Goal: Task Accomplishment & Management: Manage account settings

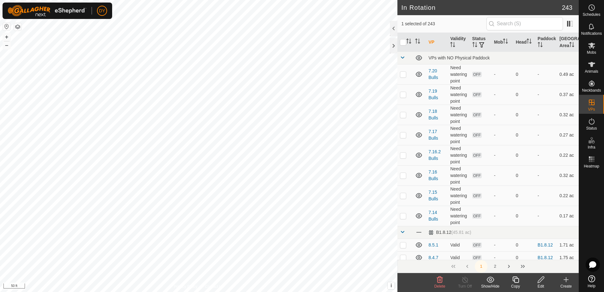
click at [441, 283] on div "Delete" at bounding box center [439, 286] width 25 height 6
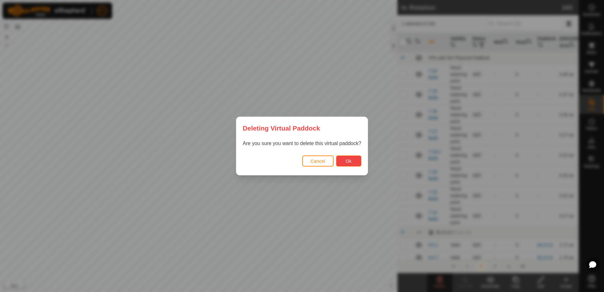
click at [347, 162] on span "Ok" at bounding box center [348, 160] width 6 height 5
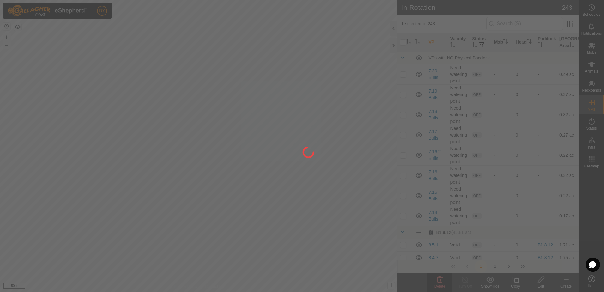
checkbox input "false"
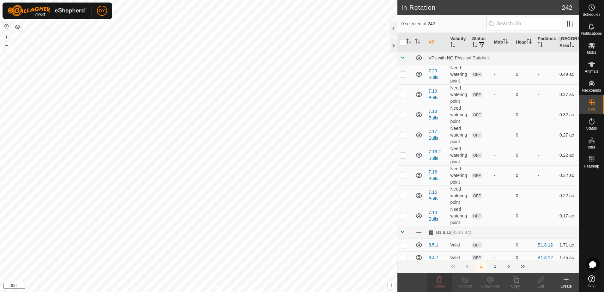
checkbox input "true"
click at [515, 281] on icon at bounding box center [515, 280] width 8 height 8
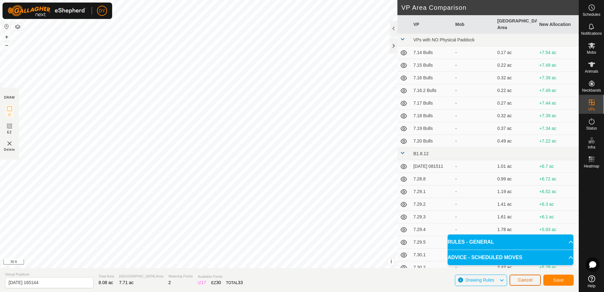
click at [533, 277] on button "Cancel" at bounding box center [524, 279] width 31 height 11
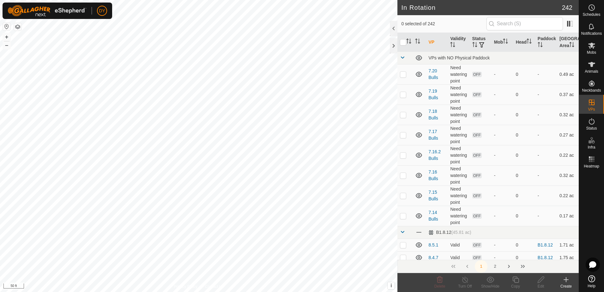
checkbox input "true"
click at [516, 282] on icon at bounding box center [515, 280] width 8 height 8
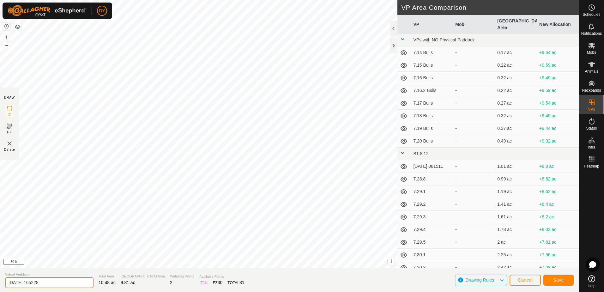
drag, startPoint x: 53, startPoint y: 283, endPoint x: 2, endPoint y: 282, distance: 51.8
click at [6, 284] on input "[DATE] 165228" at bounding box center [49, 282] width 88 height 11
type input "8.12.1"
click at [550, 279] on button "Save" at bounding box center [558, 279] width 30 height 11
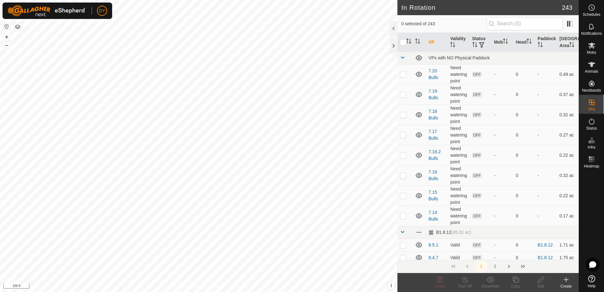
checkbox input "true"
click at [515, 279] on icon at bounding box center [515, 280] width 8 height 8
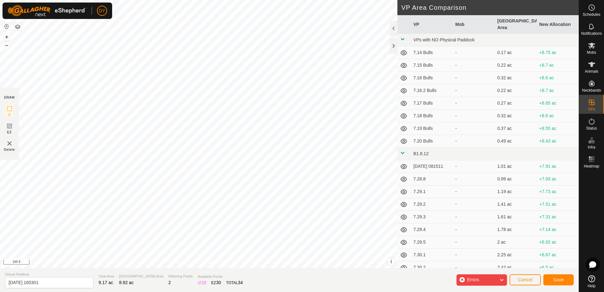
type input "[DATE] 165307"
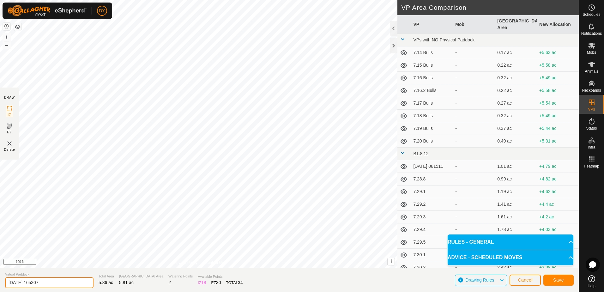
drag, startPoint x: 63, startPoint y: 282, endPoint x: -1, endPoint y: 284, distance: 64.4
click at [0, 284] on html "DY Schedules Notifications Mobs Animals Neckbands VPs Status Infra Heatmap Help…" at bounding box center [302, 146] width 604 height 292
type input "8.12.2"
click at [563, 279] on button "Save" at bounding box center [558, 279] width 30 height 11
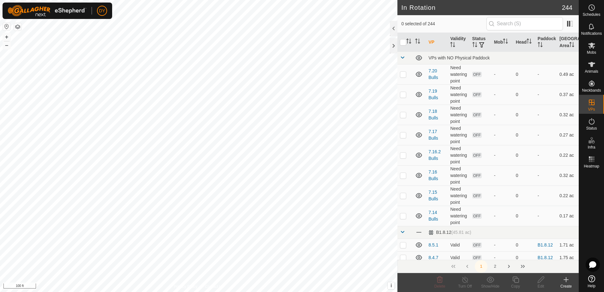
checkbox input "true"
click at [519, 282] on icon at bounding box center [515, 280] width 8 height 8
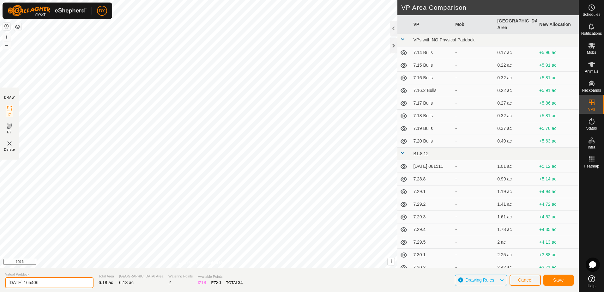
drag, startPoint x: 18, startPoint y: 284, endPoint x: -1, endPoint y: 284, distance: 19.3
click at [0, 284] on html "DY Schedules Notifications Mobs Animals Neckbands VPs Status Infra Heatmap Help…" at bounding box center [302, 146] width 604 height 292
type input "8.12.3"
click at [563, 281] on span "Save" at bounding box center [558, 279] width 11 height 5
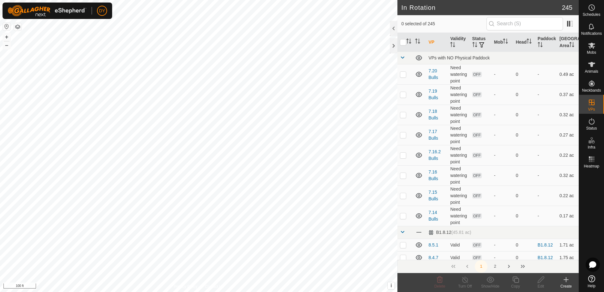
checkbox input "true"
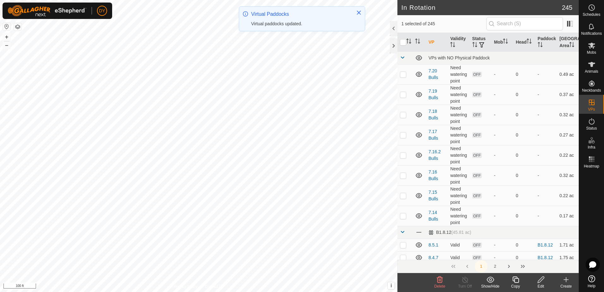
click at [516, 282] on icon at bounding box center [515, 279] width 6 height 6
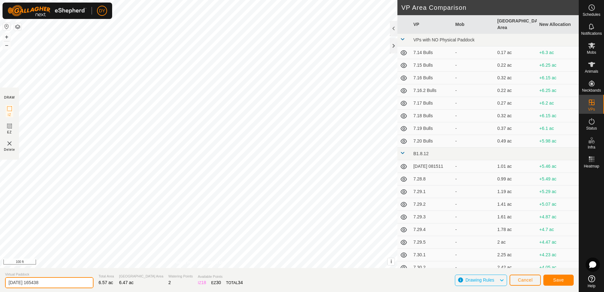
drag, startPoint x: 43, startPoint y: 281, endPoint x: -1, endPoint y: 281, distance: 44.2
click at [0, 281] on html "DY Schedules Notifications Mobs Animals Neckbands VPs Status Infra Heatmap Help…" at bounding box center [302, 146] width 604 height 292
type input "8.12.4"
click at [566, 277] on button "Save" at bounding box center [558, 279] width 30 height 11
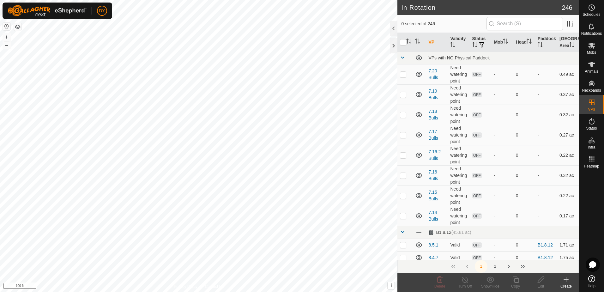
checkbox input "true"
click at [516, 281] on icon at bounding box center [515, 280] width 8 height 8
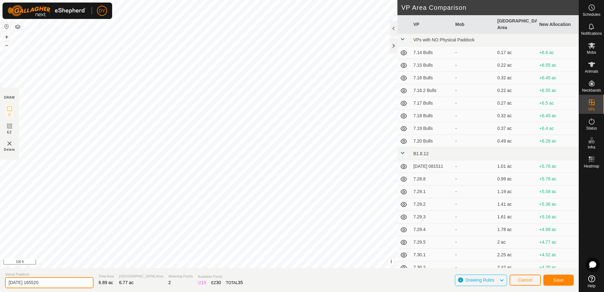
drag, startPoint x: 40, startPoint y: 283, endPoint x: 0, endPoint y: 285, distance: 40.5
click at [0, 285] on html "DY Schedules Notifications Mobs Animals Neckbands VPs Status Infra Heatmap Help…" at bounding box center [302, 146] width 604 height 292
type input "8.12.5"
click at [557, 283] on button "Save" at bounding box center [558, 279] width 30 height 11
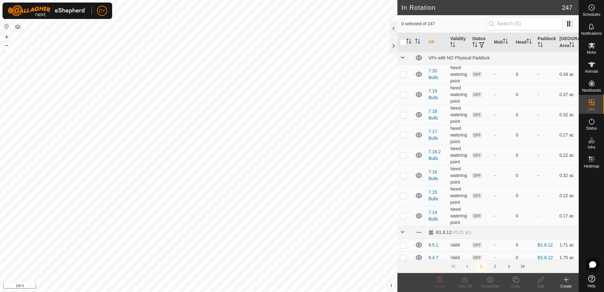
checkbox input "true"
click at [518, 280] on icon at bounding box center [515, 280] width 8 height 8
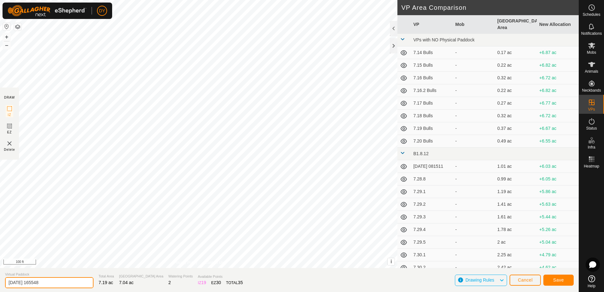
drag, startPoint x: 53, startPoint y: 283, endPoint x: 0, endPoint y: 286, distance: 53.1
click at [0, 285] on html "DY Schedules Notifications Mobs Animals Neckbands VPs Status Infra Heatmap Help…" at bounding box center [302, 146] width 604 height 292
type input "8.12.6"
click at [568, 281] on button "Save" at bounding box center [558, 279] width 30 height 11
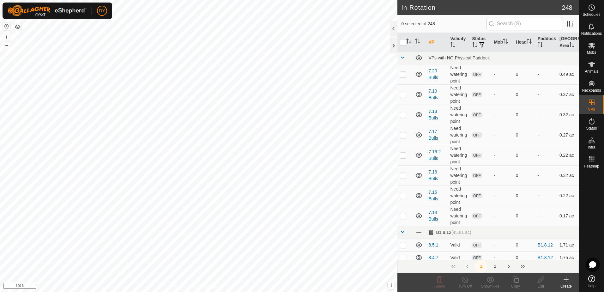
checkbox input "true"
click at [515, 280] on icon at bounding box center [515, 280] width 8 height 8
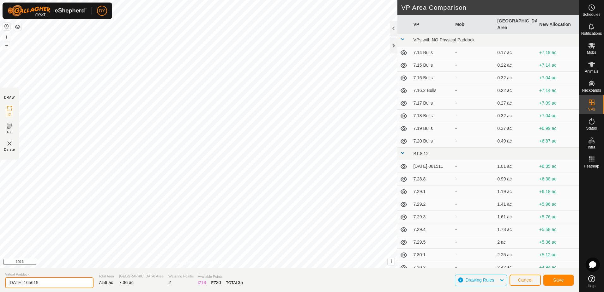
drag, startPoint x: 58, startPoint y: 282, endPoint x: -1, endPoint y: 276, distance: 59.3
click at [0, 276] on html "DY Schedules Notifications Mobs Animals Neckbands VPs Status Infra Heatmap Help…" at bounding box center [302, 146] width 604 height 292
type input "8.12.7"
click at [550, 274] on button "Save" at bounding box center [558, 279] width 30 height 11
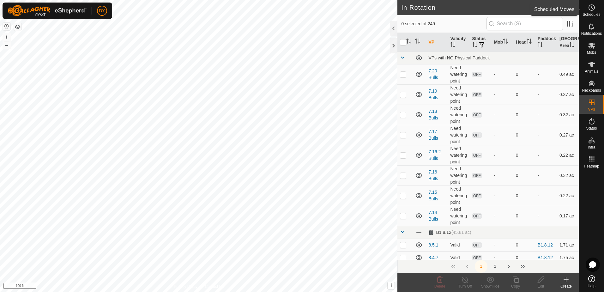
click at [589, 10] on circle at bounding box center [591, 8] width 6 height 6
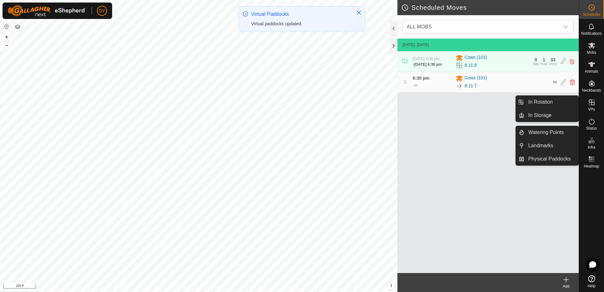
click at [593, 105] on icon at bounding box center [591, 102] width 8 height 8
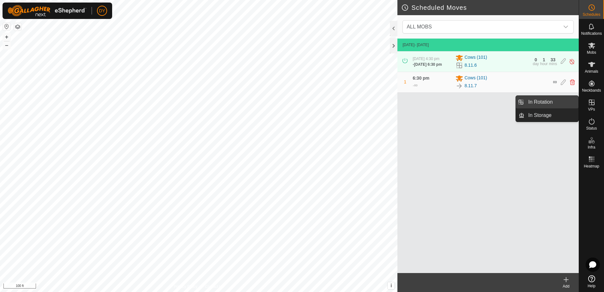
click at [552, 100] on link "In Rotation" at bounding box center [551, 102] width 54 height 13
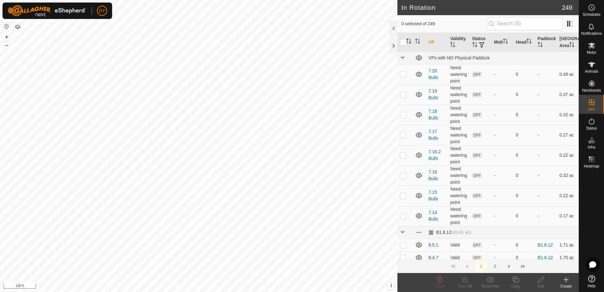
click at [565, 282] on icon at bounding box center [566, 280] width 8 height 8
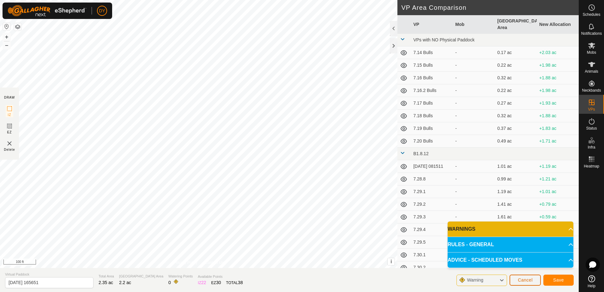
click at [523, 281] on span "Cancel" at bounding box center [524, 279] width 15 height 5
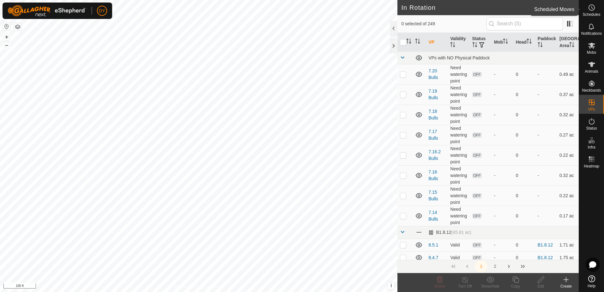
click at [589, 10] on circle at bounding box center [591, 8] width 6 height 6
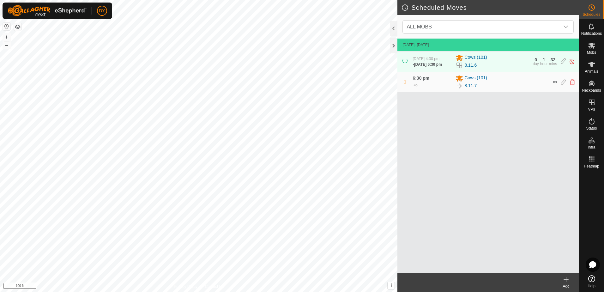
click at [565, 279] on icon at bounding box center [565, 279] width 4 height 0
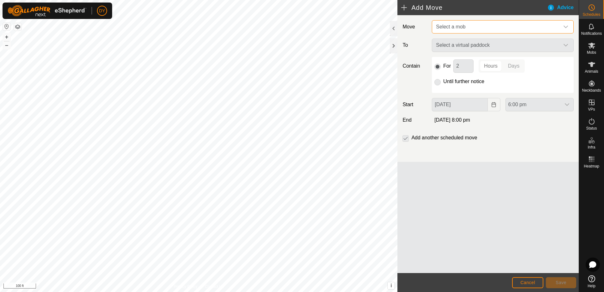
click at [446, 25] on span "Select a mob" at bounding box center [450, 26] width 29 height 5
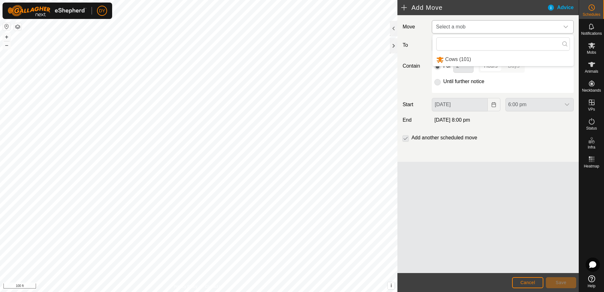
click at [447, 62] on li "Cows (101)" at bounding box center [502, 59] width 141 height 13
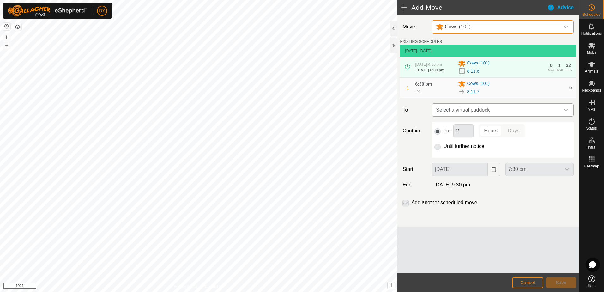
click at [479, 111] on span "Select a virtual paddock" at bounding box center [496, 110] width 126 height 13
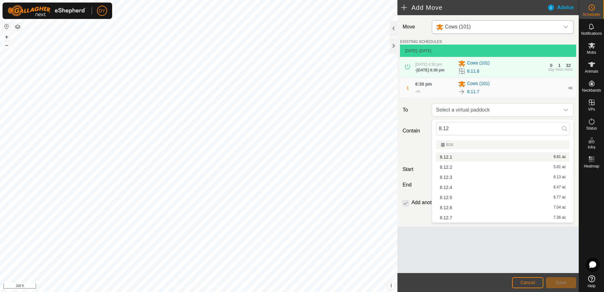
type input "8.12"
click at [447, 156] on li "8.12.1 9.81 ac" at bounding box center [503, 156] width 134 height 9
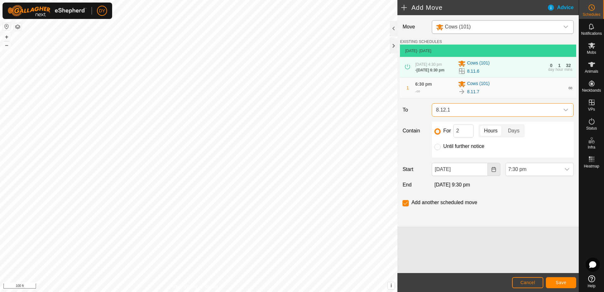
click at [495, 172] on icon "Choose Date" at bounding box center [493, 169] width 4 height 5
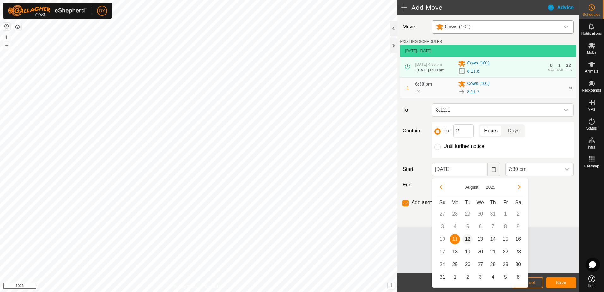
click at [469, 239] on span "12" at bounding box center [467, 239] width 10 height 10
type input "[DATE]"
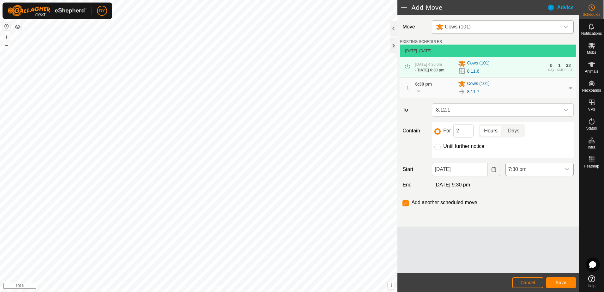
click at [568, 172] on icon "dropdown trigger" at bounding box center [566, 169] width 5 height 5
click at [530, 212] on li "6:30 am" at bounding box center [539, 209] width 68 height 13
click at [563, 284] on span "Save" at bounding box center [560, 282] width 11 height 5
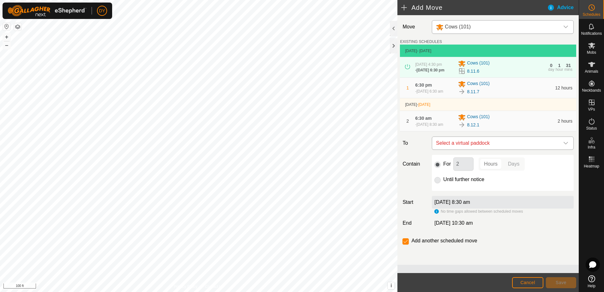
click at [478, 147] on span "Select a virtual paddock" at bounding box center [496, 143] width 126 height 13
type input "8.12.2"
click at [458, 190] on li "8.12.2 5.81 ac" at bounding box center [503, 189] width 134 height 9
click at [560, 284] on span "Save" at bounding box center [560, 282] width 11 height 5
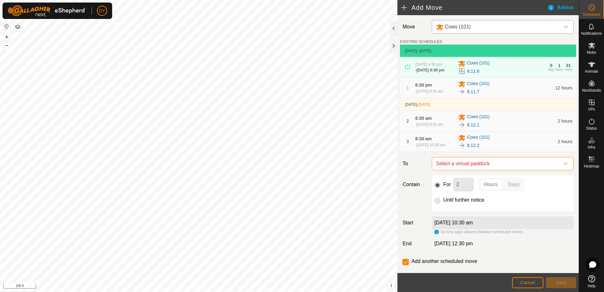
click at [465, 168] on span "Select a virtual paddock" at bounding box center [496, 163] width 126 height 13
type input "8.12.3"
click at [450, 213] on li "8.12.3 6.13 ac" at bounding box center [499, 213] width 129 height 9
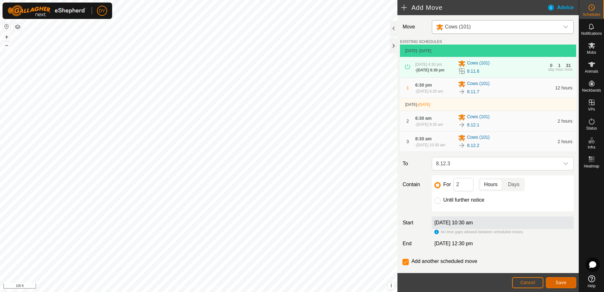
click at [559, 281] on span "Save" at bounding box center [560, 282] width 11 height 5
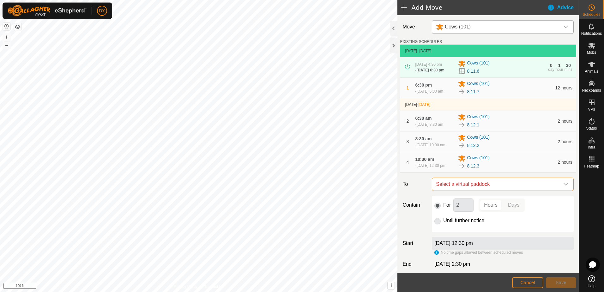
click at [470, 190] on span "Select a virtual paddock" at bounding box center [496, 184] width 126 height 13
type input "8.12.4"
click at [449, 237] on li "8.12.4 6.47 ac" at bounding box center [499, 236] width 129 height 9
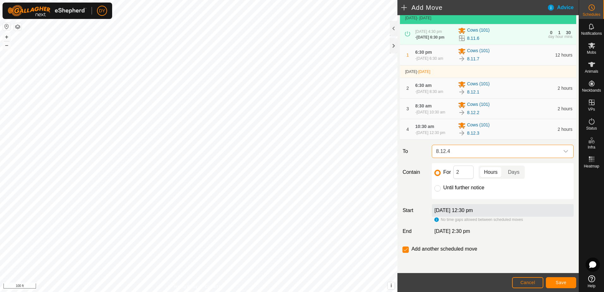
scroll to position [40, 0]
click at [563, 281] on span "Save" at bounding box center [560, 282] width 11 height 5
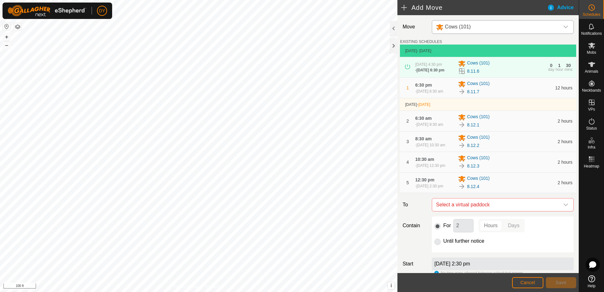
scroll to position [32, 0]
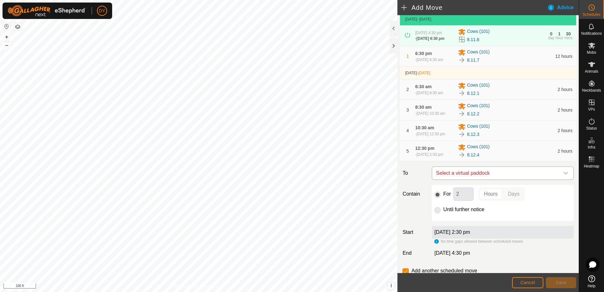
click at [469, 179] on span "Select a virtual paddock" at bounding box center [496, 173] width 126 height 13
type input "8.12.5"
click at [451, 226] on li "8.12.5 6.77 ac" at bounding box center [499, 225] width 129 height 9
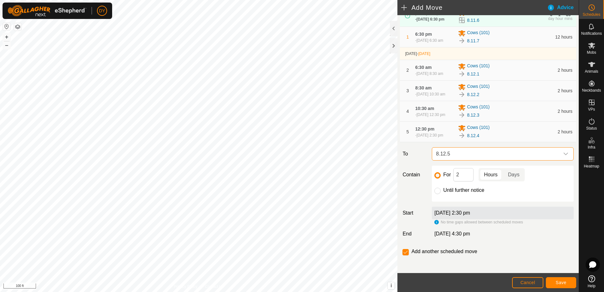
scroll to position [61, 0]
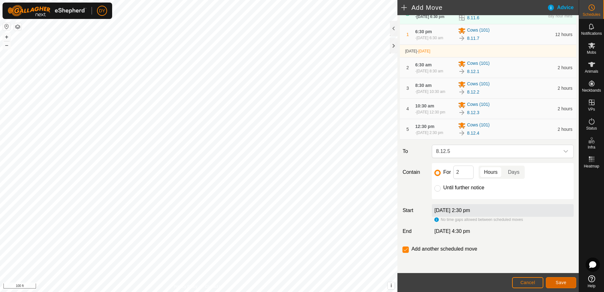
click at [558, 286] on button "Save" at bounding box center [560, 282] width 30 height 11
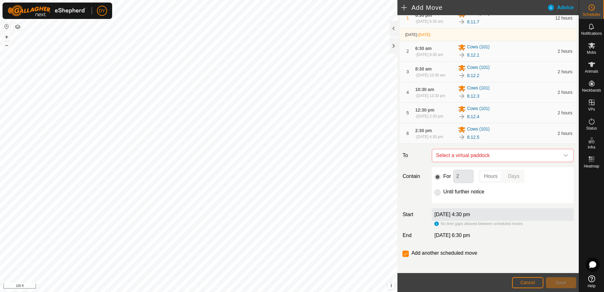
scroll to position [81, 0]
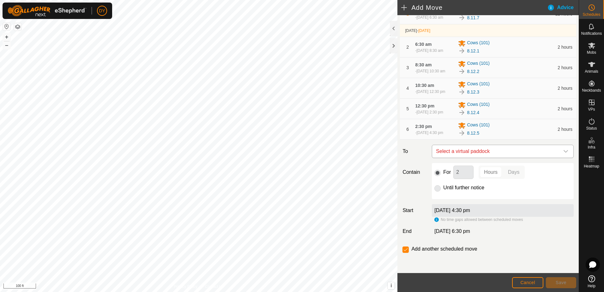
click at [469, 150] on span "Select a virtual paddock" at bounding box center [496, 151] width 126 height 13
type input "8.12.6"
click at [452, 196] on li "8.12.6 7.04 ac" at bounding box center [499, 196] width 129 height 9
click at [562, 283] on span "Save" at bounding box center [560, 282] width 11 height 5
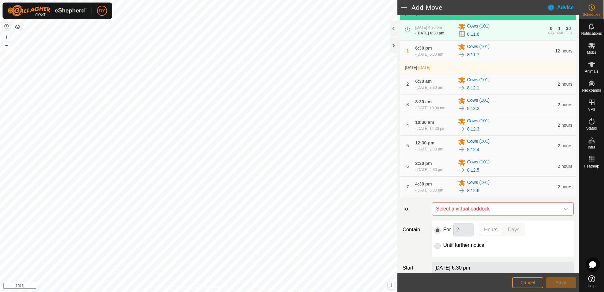
scroll to position [95, 0]
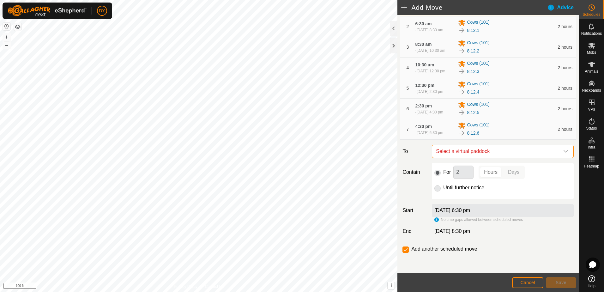
click at [475, 158] on span "Select a virtual paddock" at bounding box center [496, 151] width 126 height 13
type input "8.12.7"
click at [447, 203] on li "8.12.7 7.36 ac" at bounding box center [499, 203] width 129 height 9
click at [438, 191] on input "Until further notice" at bounding box center [437, 188] width 6 height 6
radio input "true"
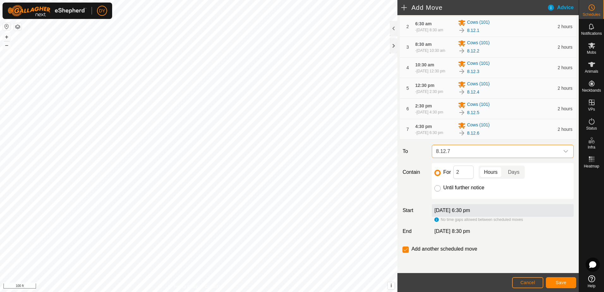
checkbox input "false"
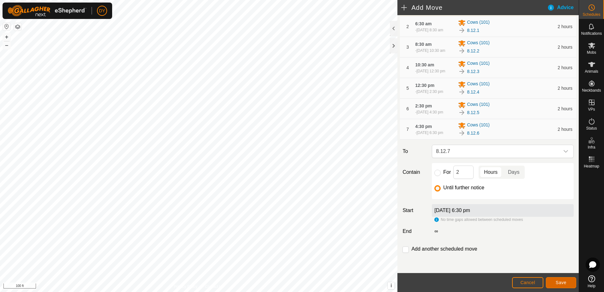
click at [557, 282] on span "Save" at bounding box center [560, 282] width 11 height 5
